Goal: Check status: Check status

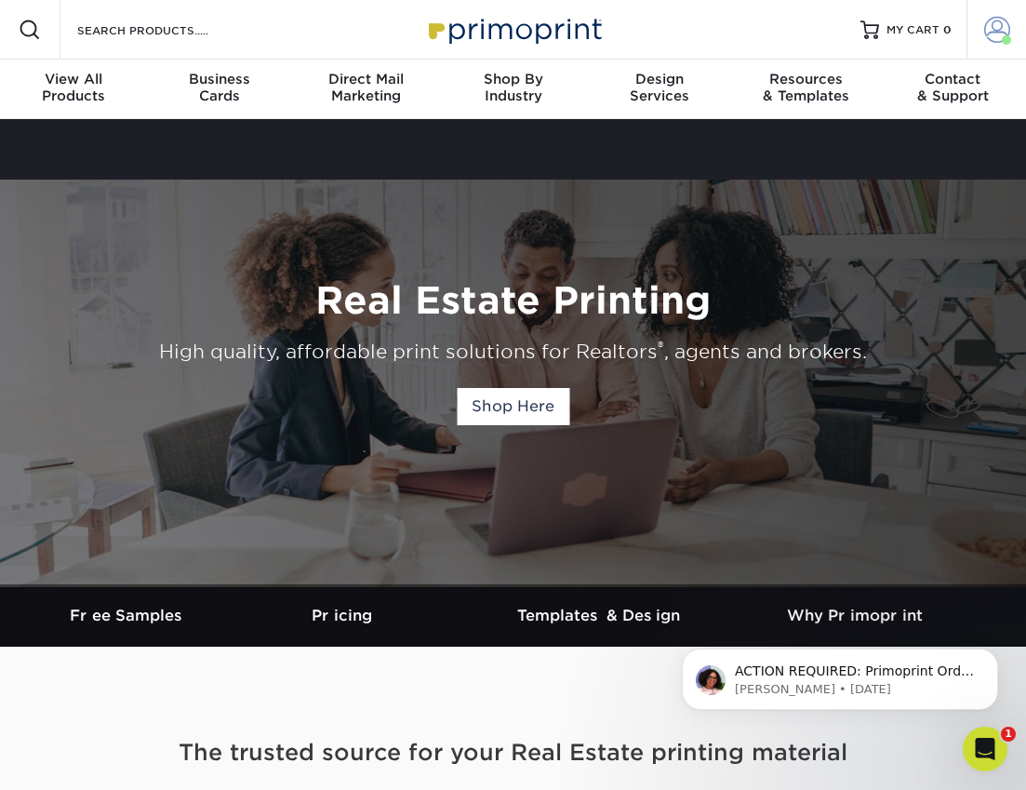
click at [987, 22] on span at bounding box center [997, 30] width 26 height 26
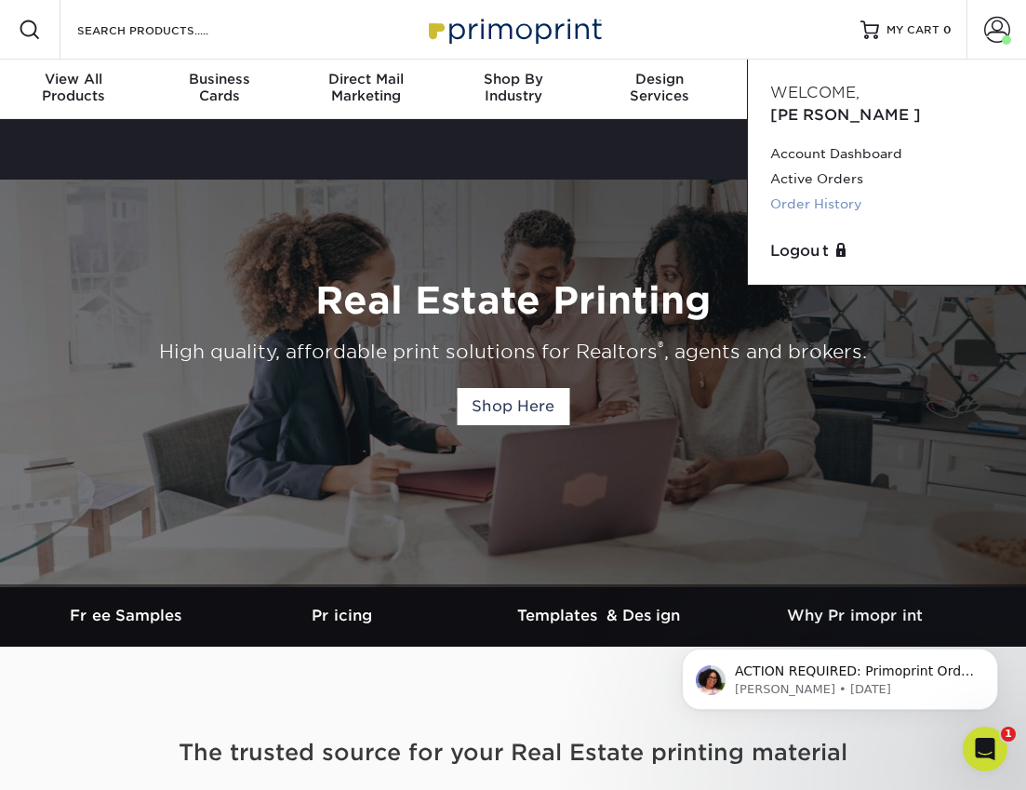
click at [827, 192] on link "Order History" at bounding box center [886, 204] width 233 height 25
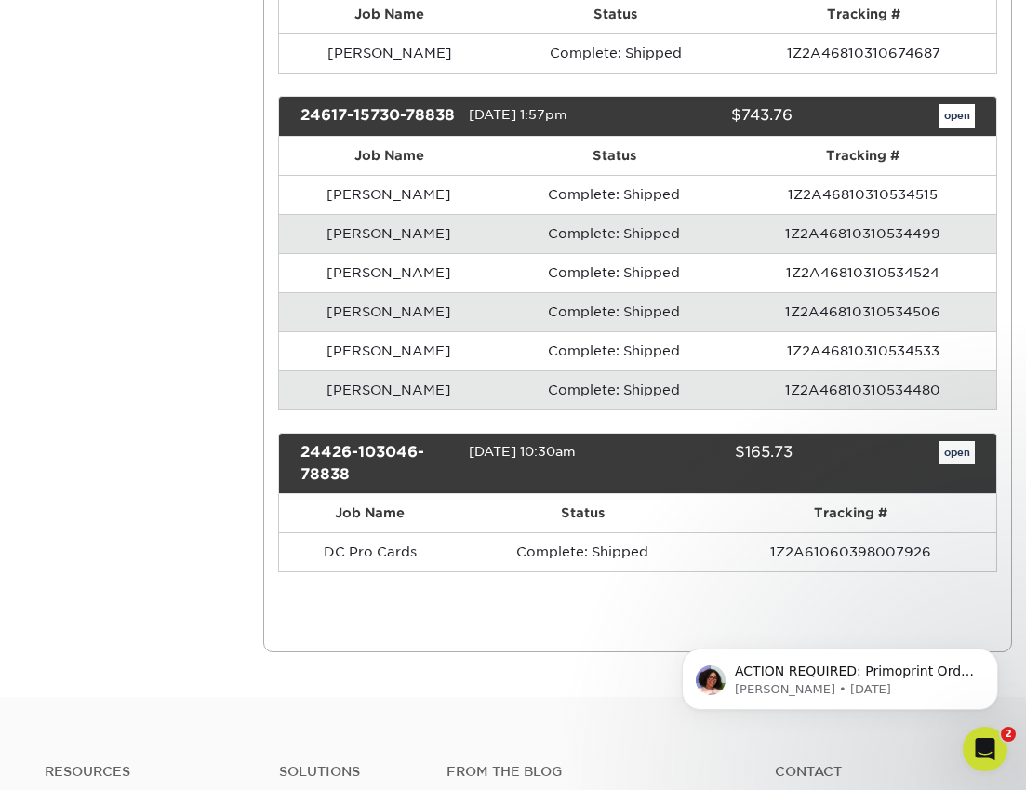
scroll to position [996, 0]
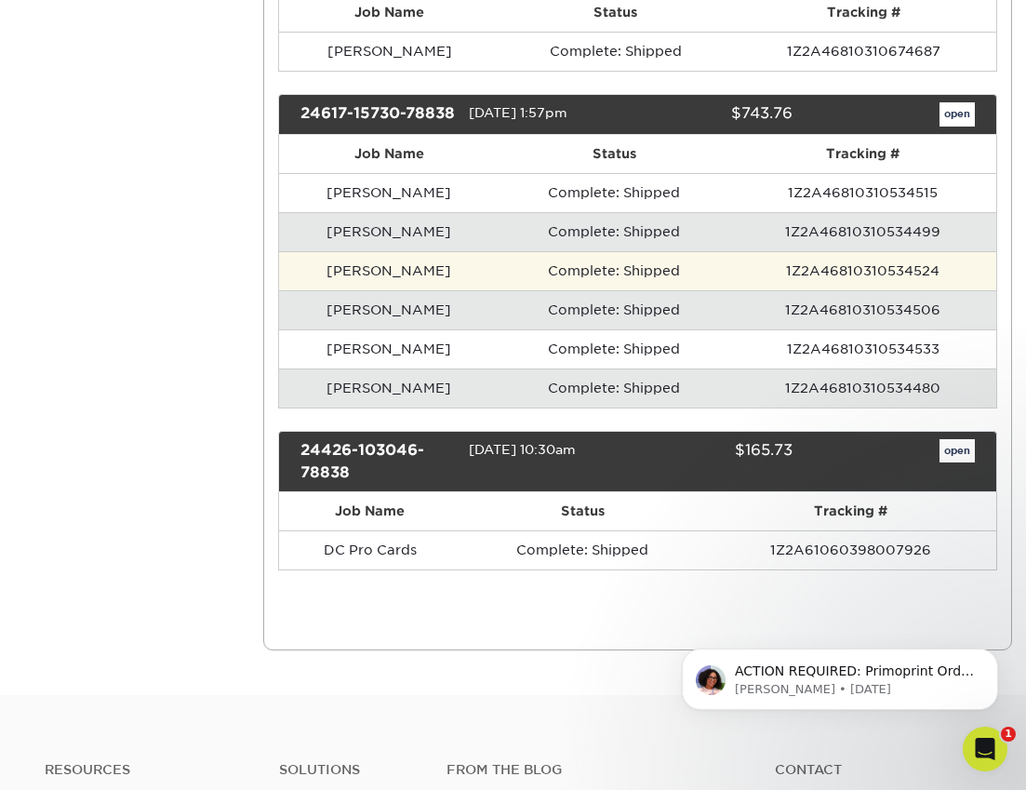
click at [729, 290] on td "1Z2A46810310534524" at bounding box center [862, 270] width 267 height 39
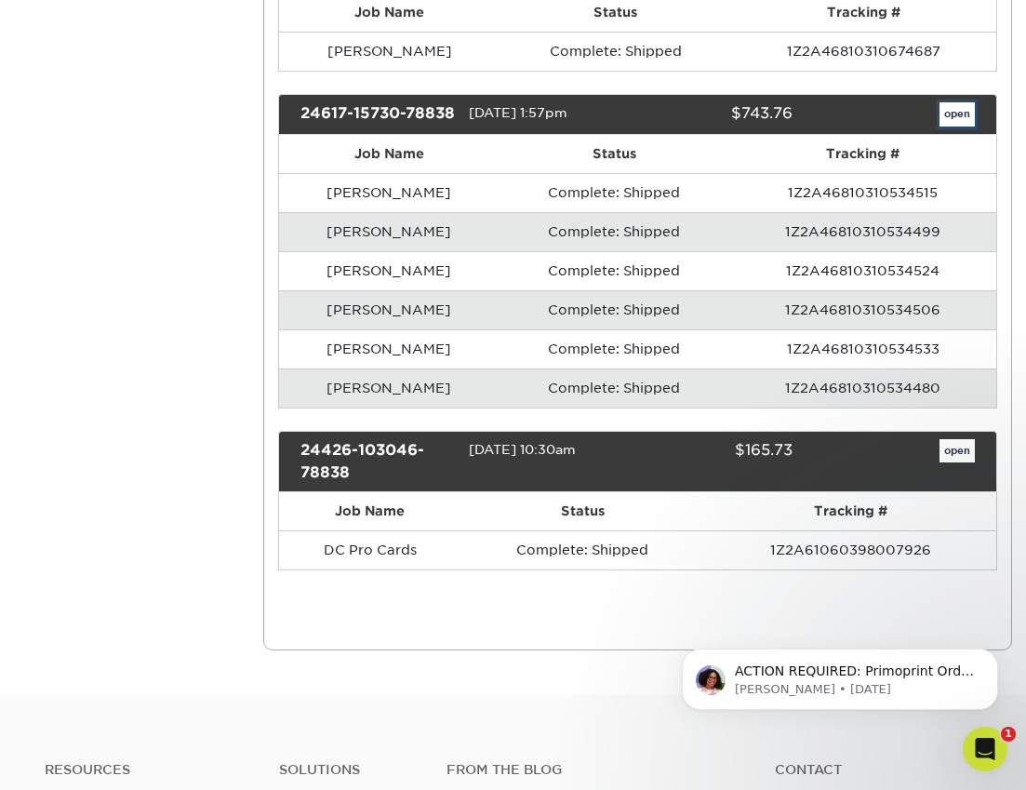
click at [959, 126] on link "open" at bounding box center [956, 114] width 35 height 24
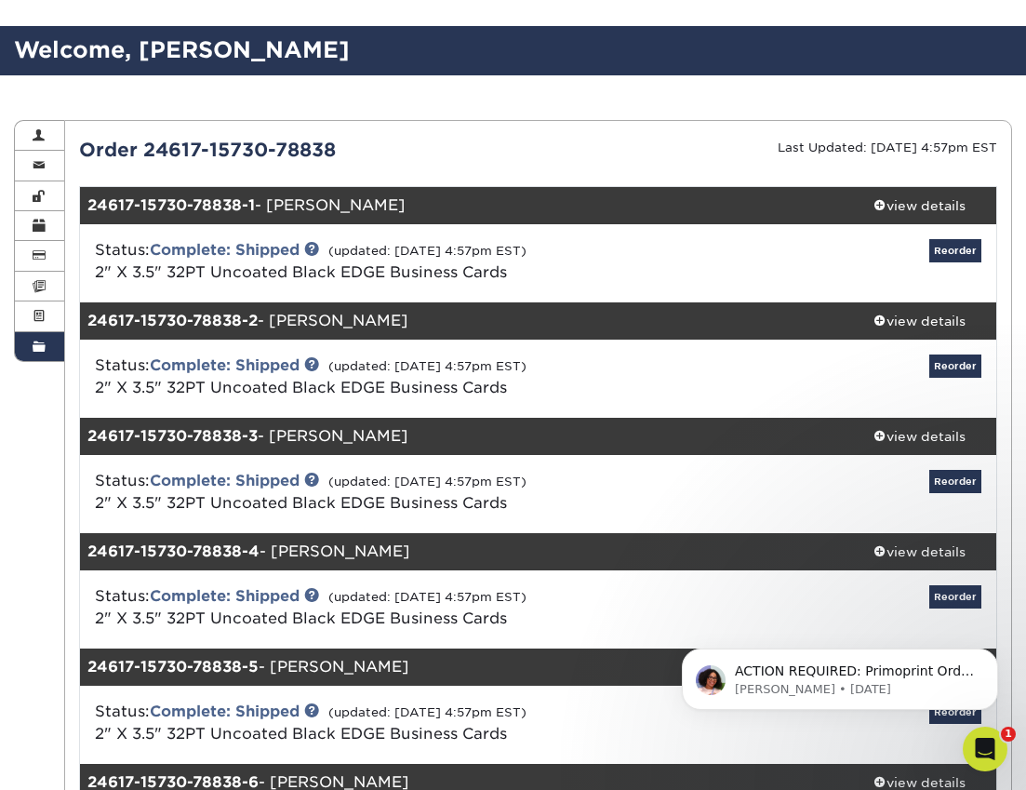
scroll to position [95, 0]
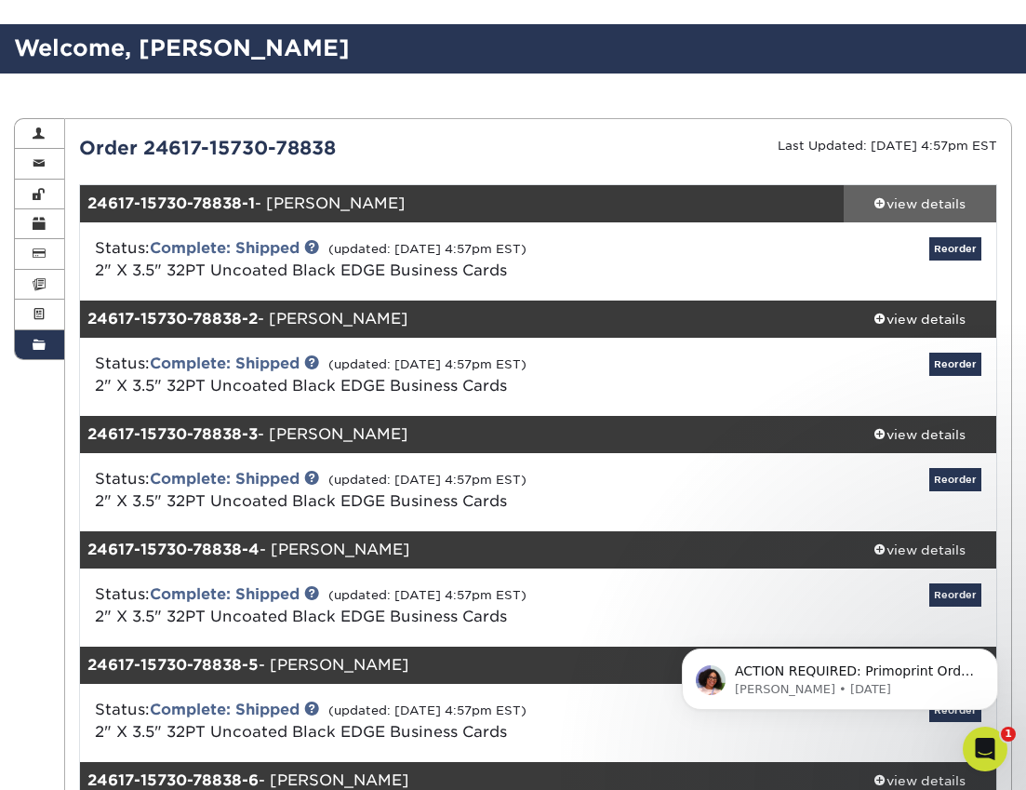
click at [948, 206] on div "view details" at bounding box center [920, 203] width 153 height 19
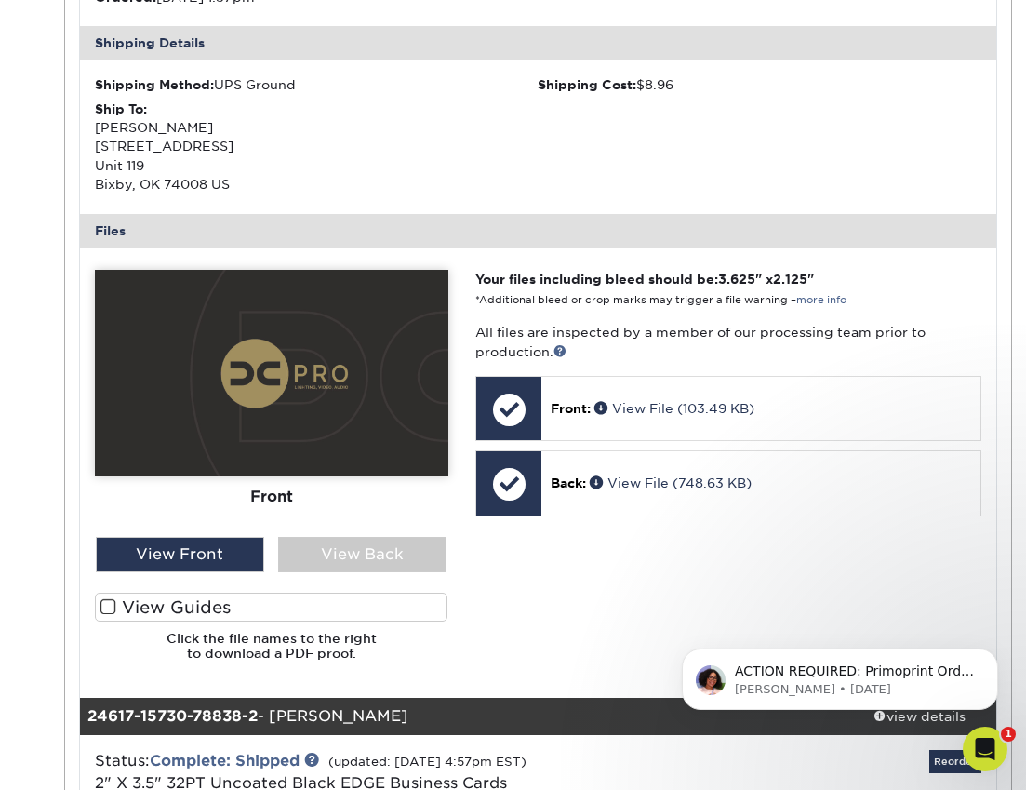
scroll to position [603, 0]
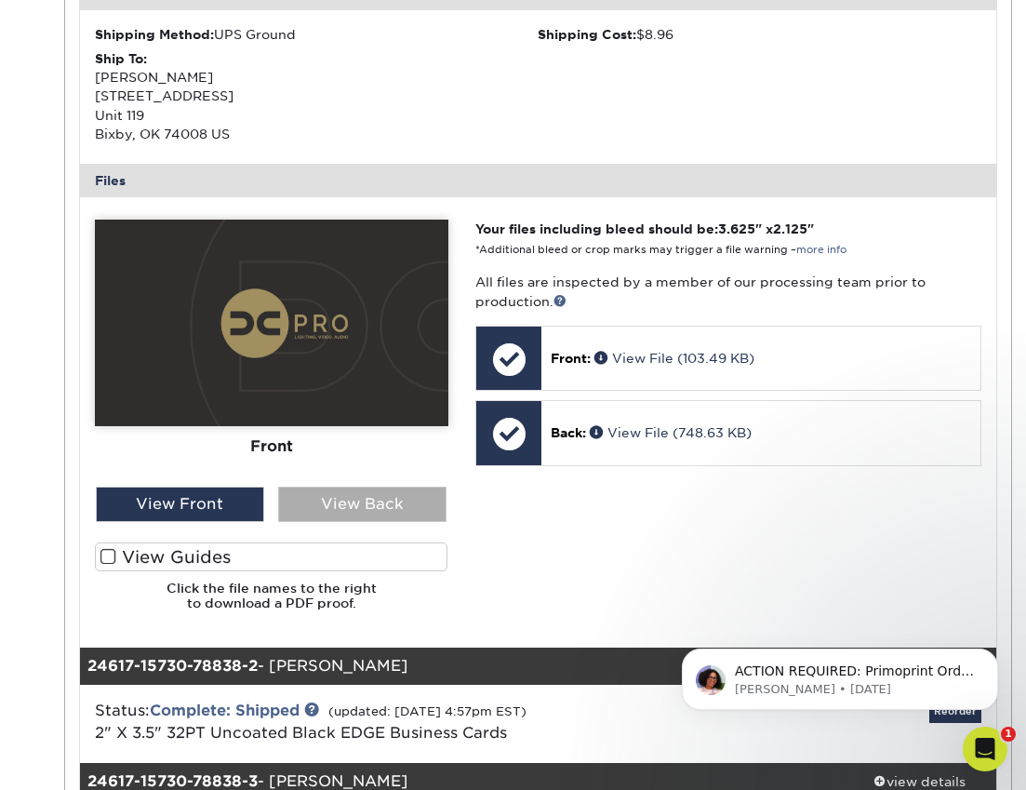
click at [380, 513] on div "View Back" at bounding box center [362, 503] width 168 height 35
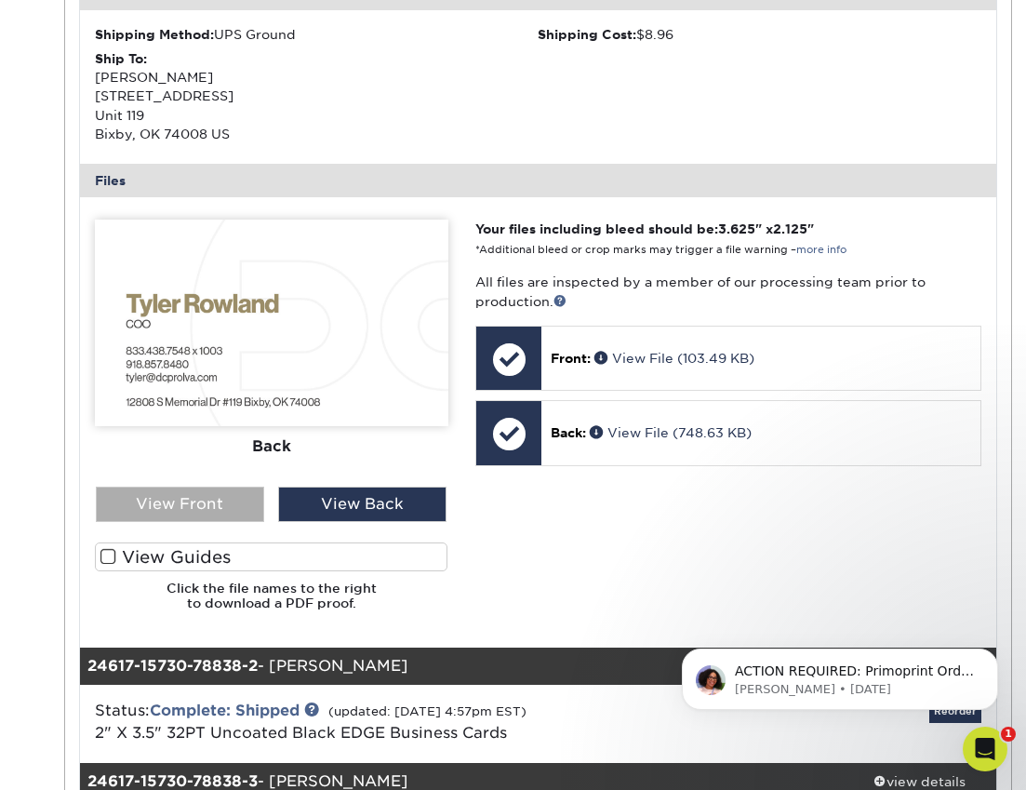
click at [206, 503] on div "View Front" at bounding box center [180, 503] width 168 height 35
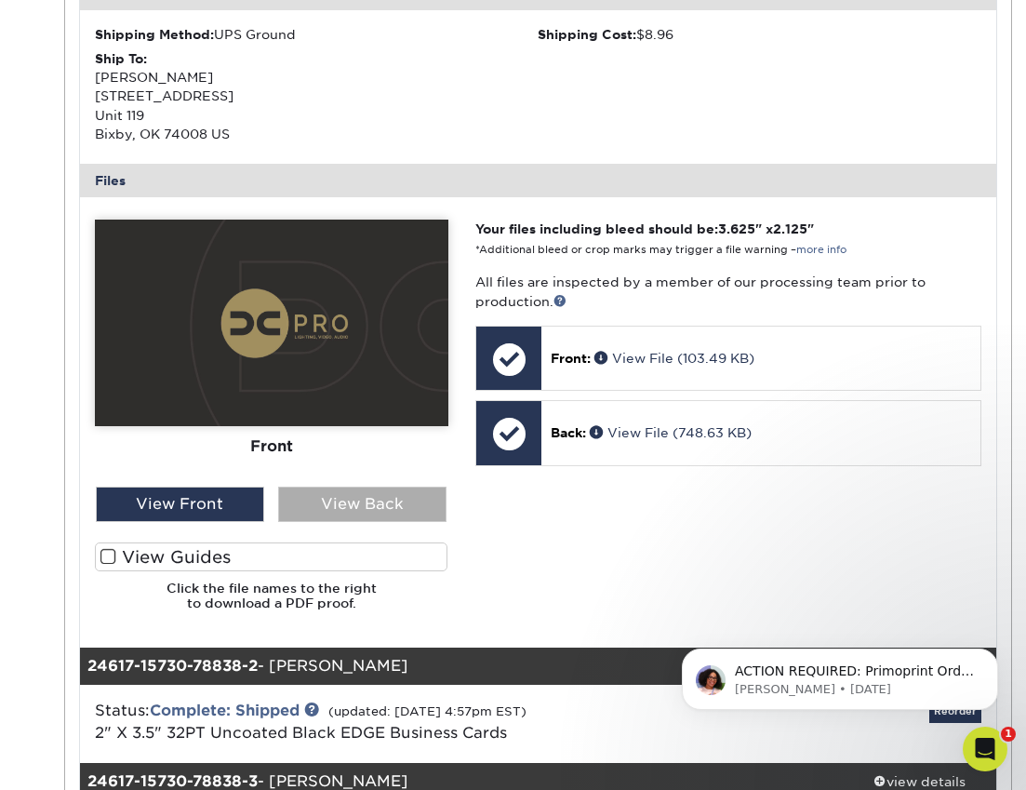
click at [334, 508] on div "View Back" at bounding box center [362, 503] width 168 height 35
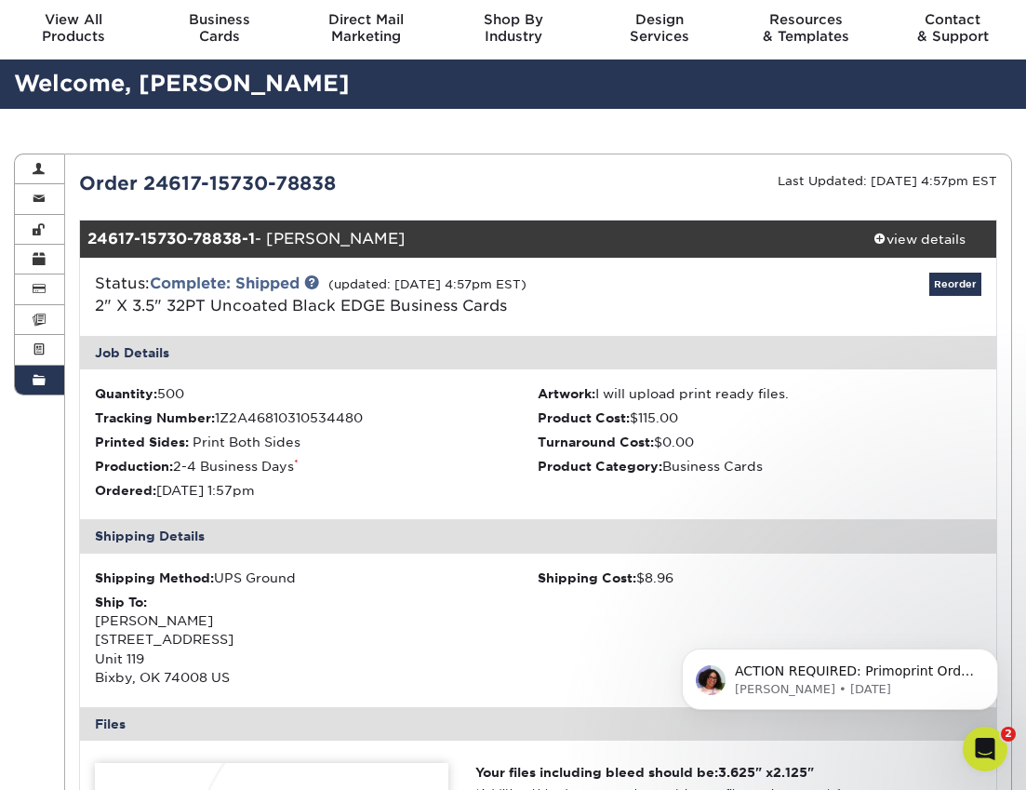
scroll to position [0, 0]
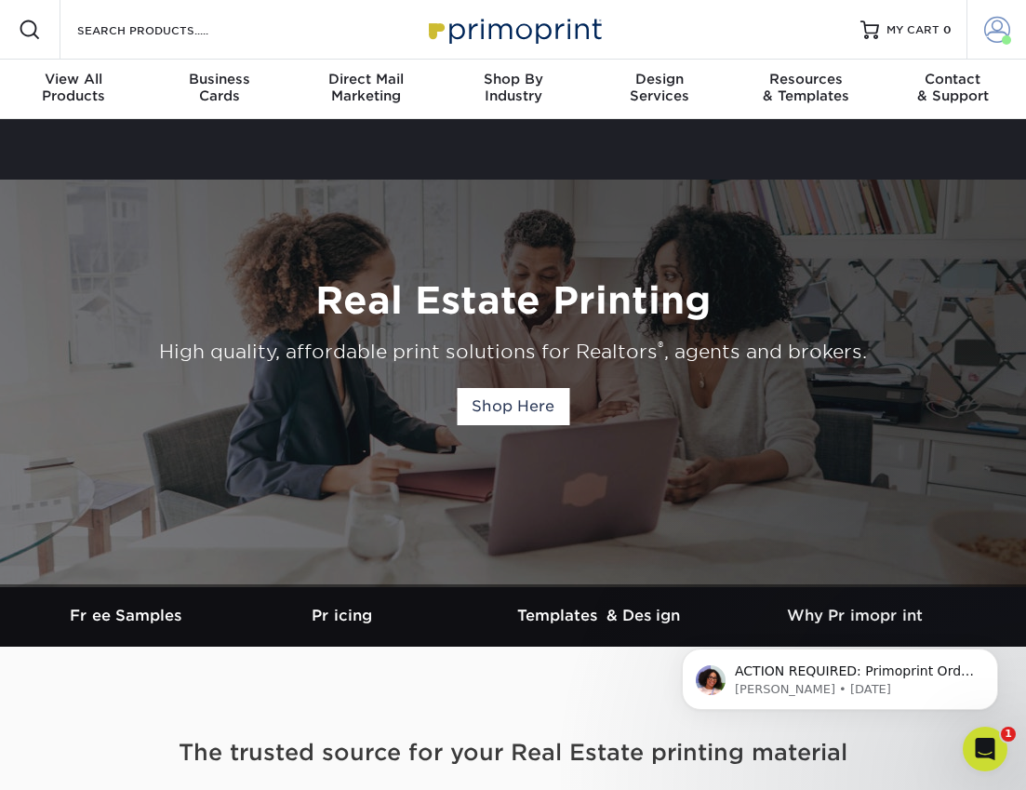
click at [989, 33] on span at bounding box center [997, 30] width 26 height 26
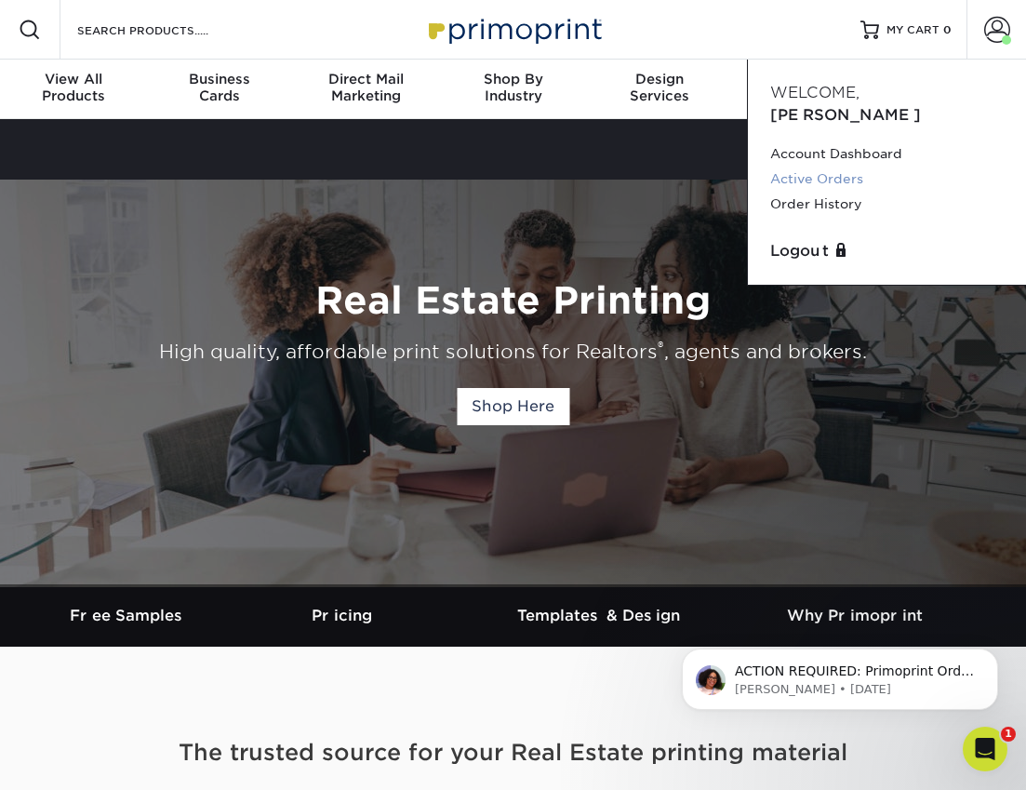
click at [832, 166] on link "Active Orders" at bounding box center [886, 178] width 233 height 25
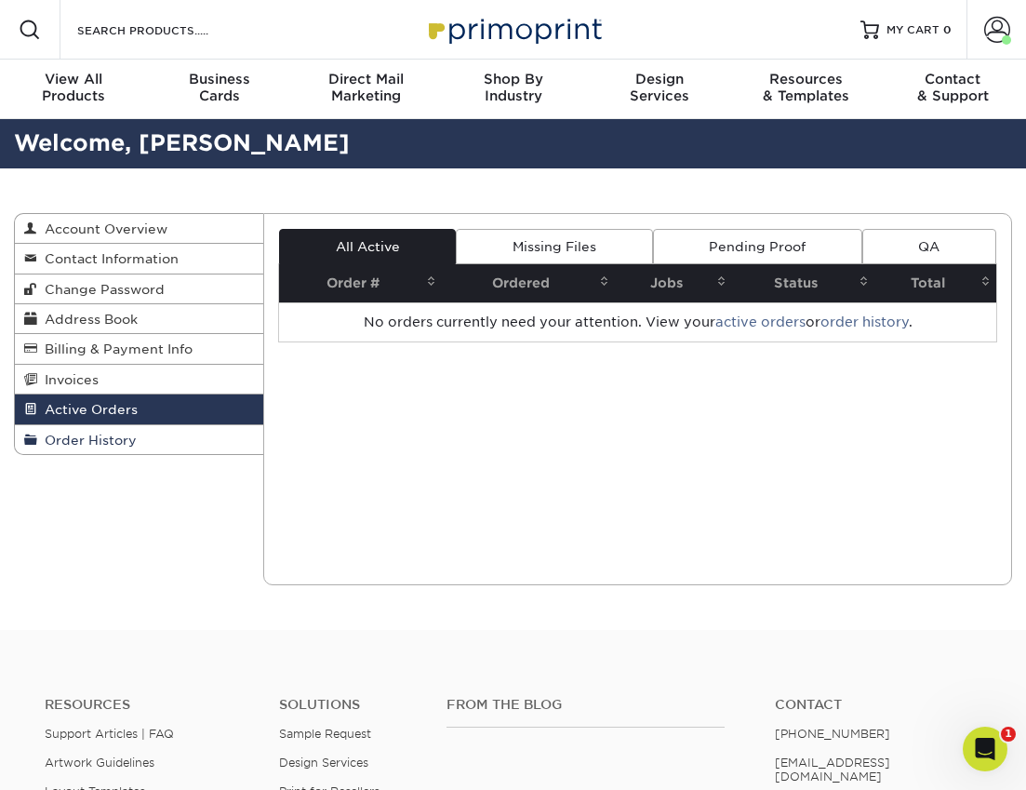
click at [194, 444] on link "Order History" at bounding box center [139, 439] width 248 height 29
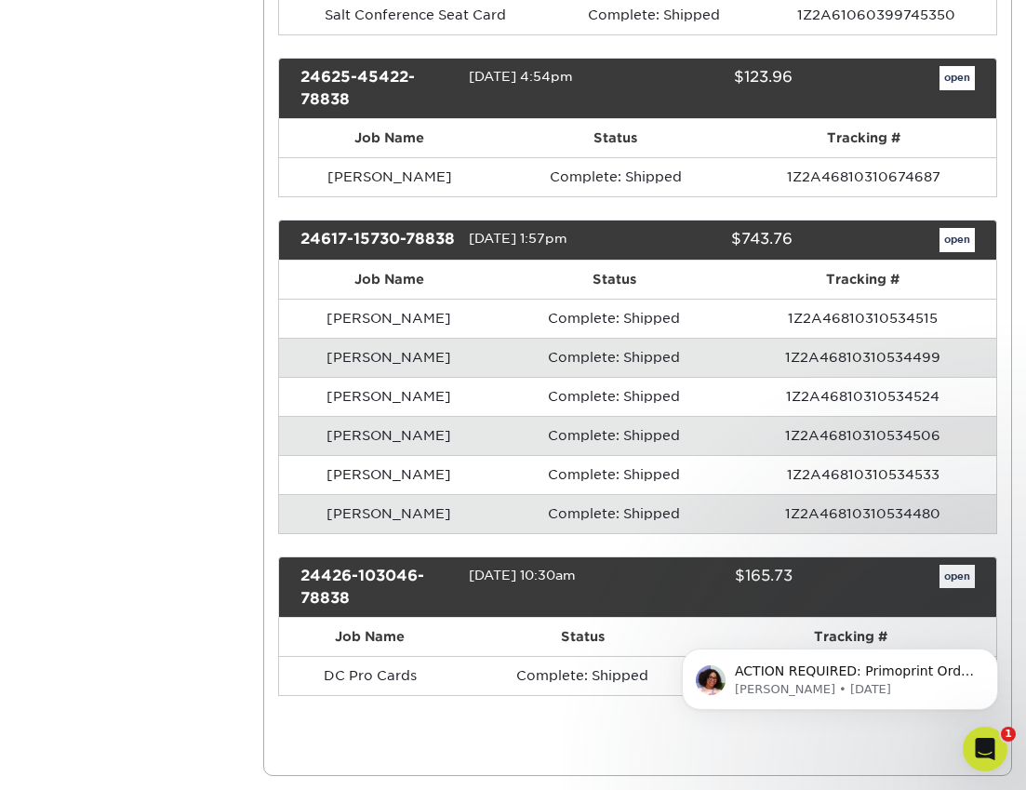
scroll to position [880, 0]
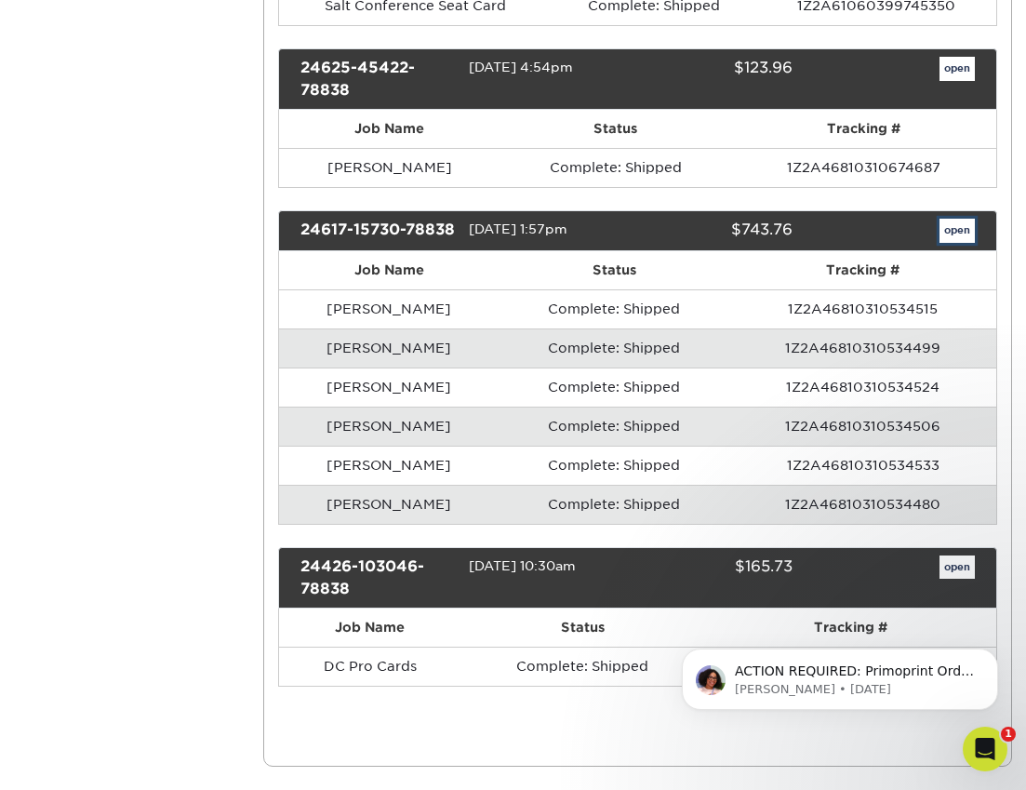
click at [950, 243] on link "open" at bounding box center [956, 231] width 35 height 24
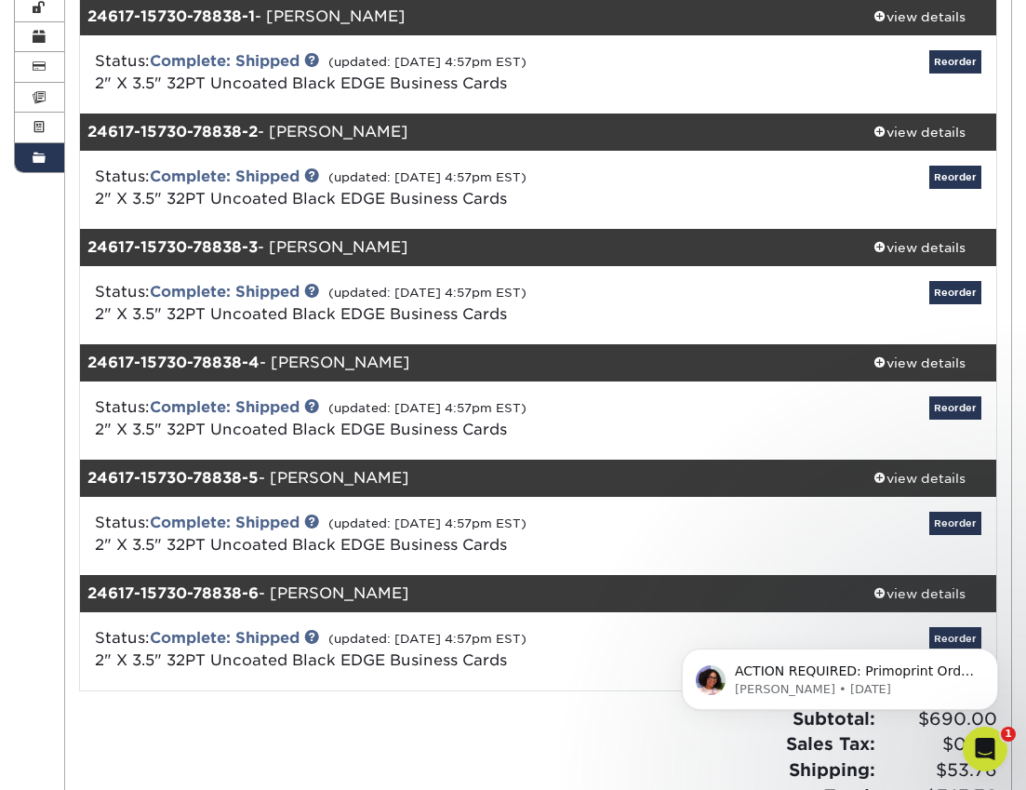
scroll to position [285, 0]
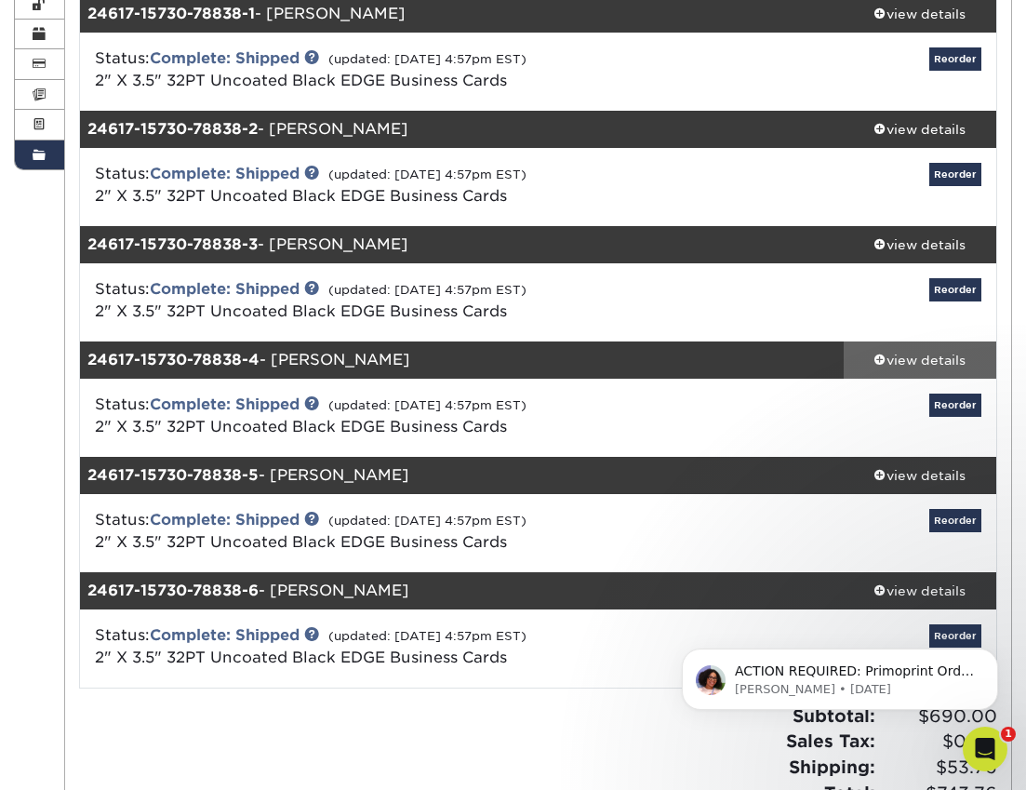
click at [933, 362] on div "view details" at bounding box center [920, 360] width 153 height 19
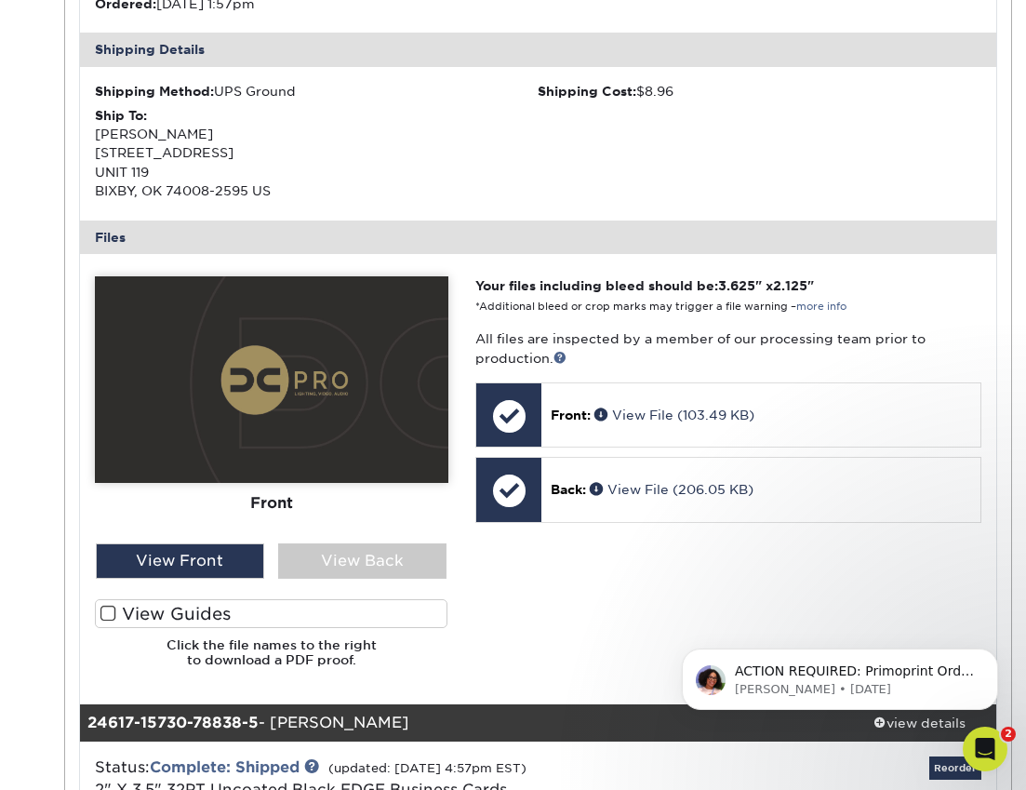
scroll to position [893, 0]
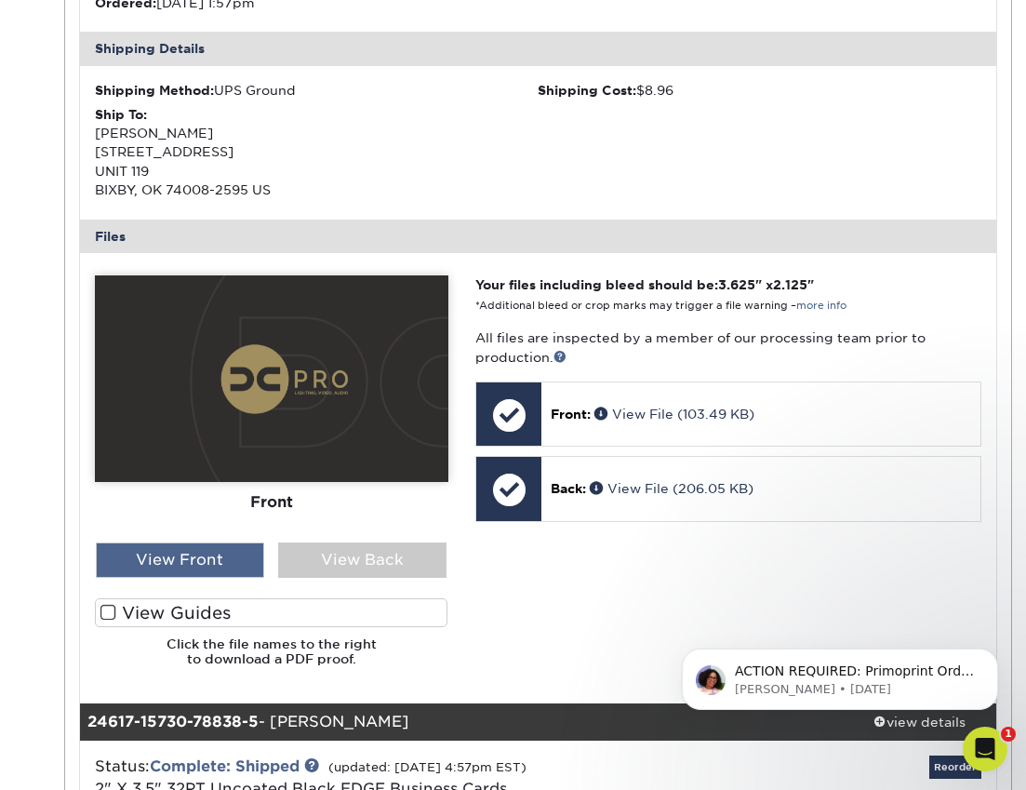
click at [226, 559] on div "View Front" at bounding box center [180, 559] width 168 height 35
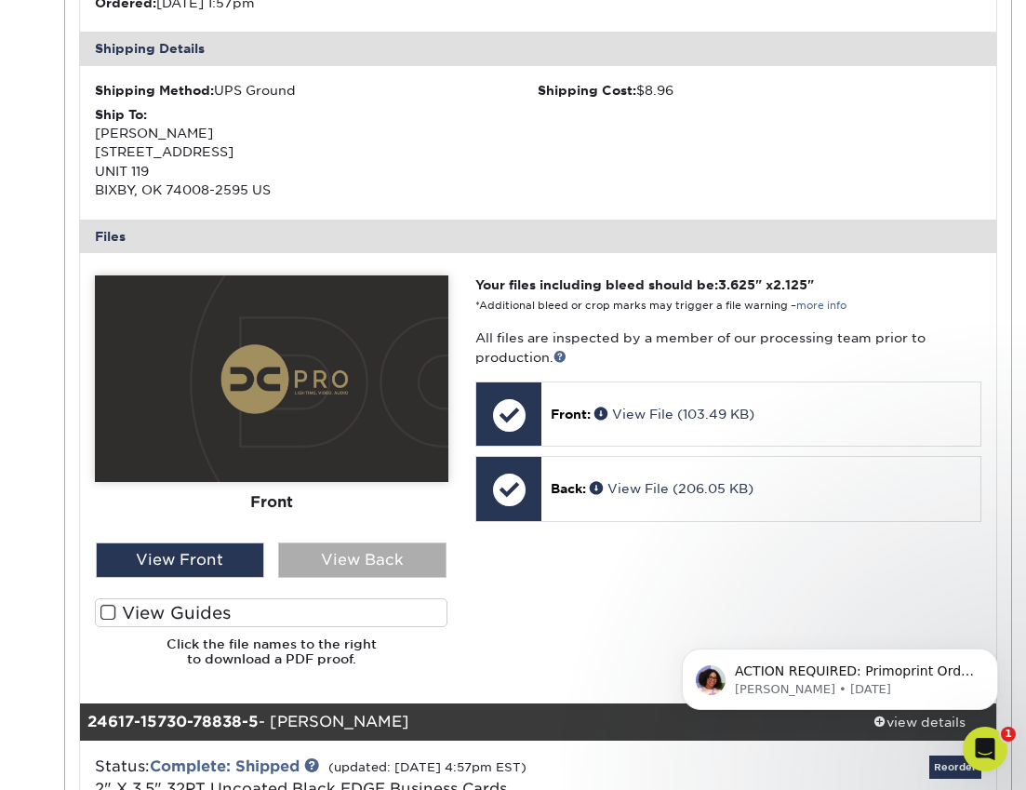
click at [326, 554] on div "View Back" at bounding box center [362, 559] width 168 height 35
